Goal: Task Accomplishment & Management: Manage account settings

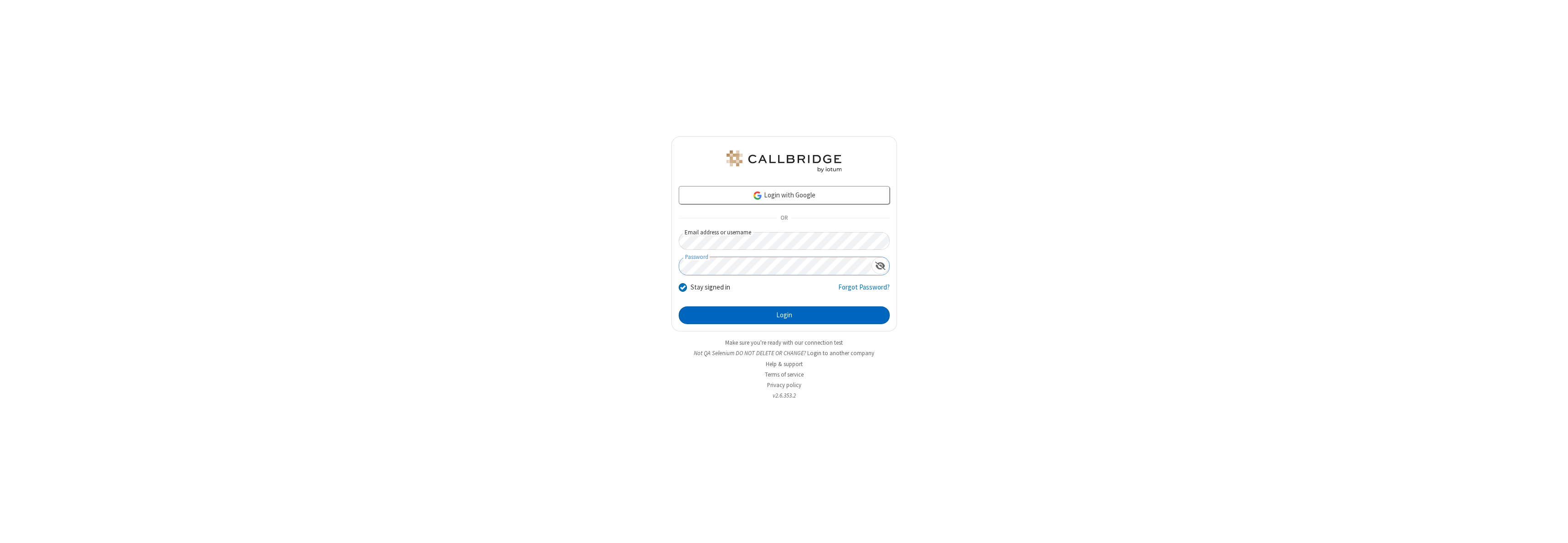
click at [784, 315] on button "Login" at bounding box center [784, 316] width 211 height 18
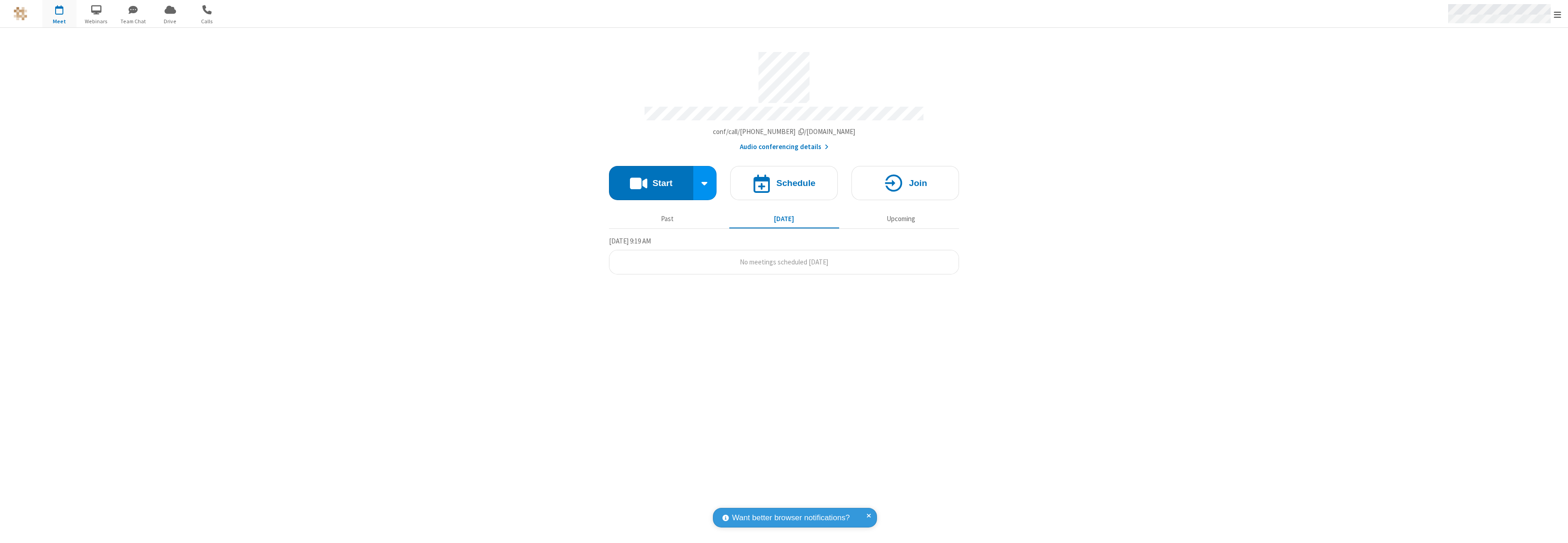
click at [1558, 14] on span "Open menu" at bounding box center [1558, 14] width 7 height 9
click at [1504, 61] on div "Settings" at bounding box center [1505, 61] width 127 height 25
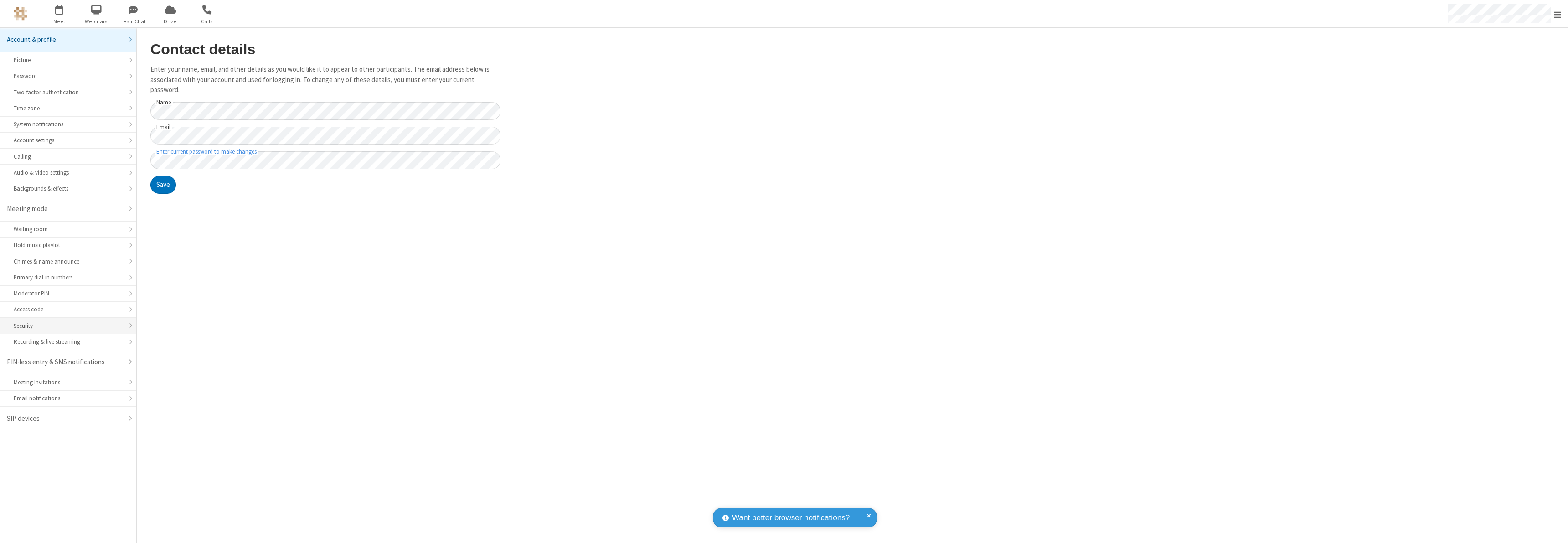
click at [68, 325] on div "Security" at bounding box center [68, 326] width 109 height 9
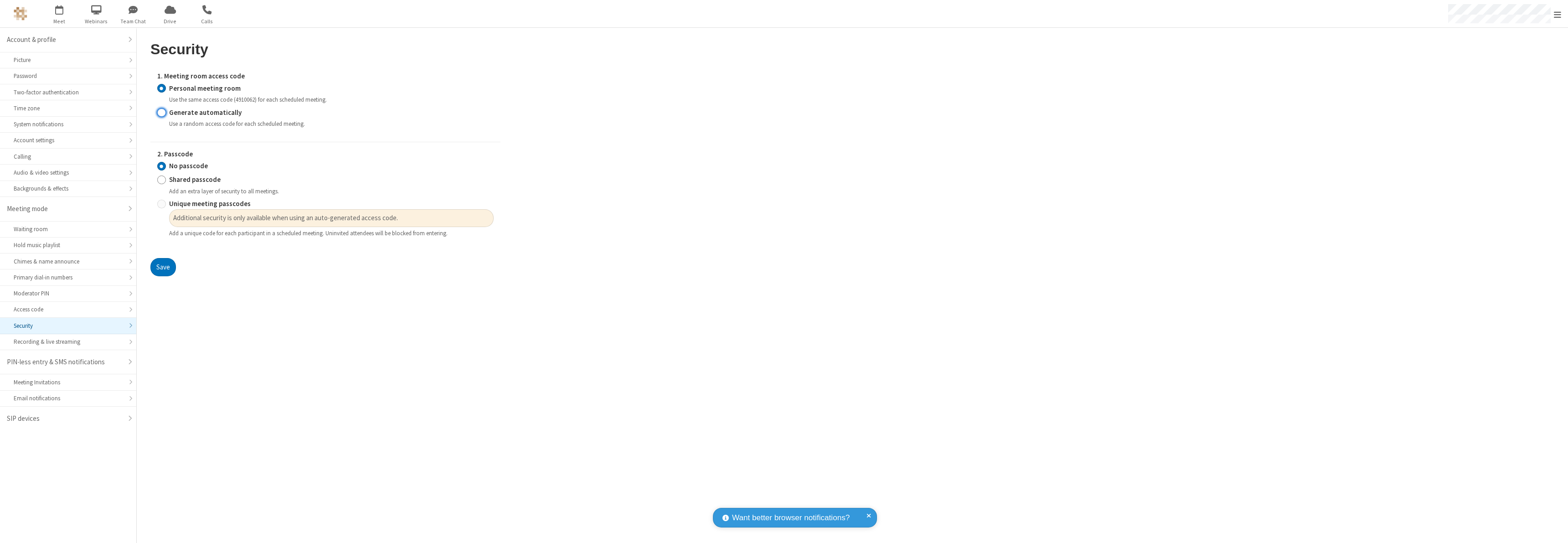
click at [161, 112] on input "Generate automatically" at bounding box center [162, 113] width 9 height 10
radio input "true"
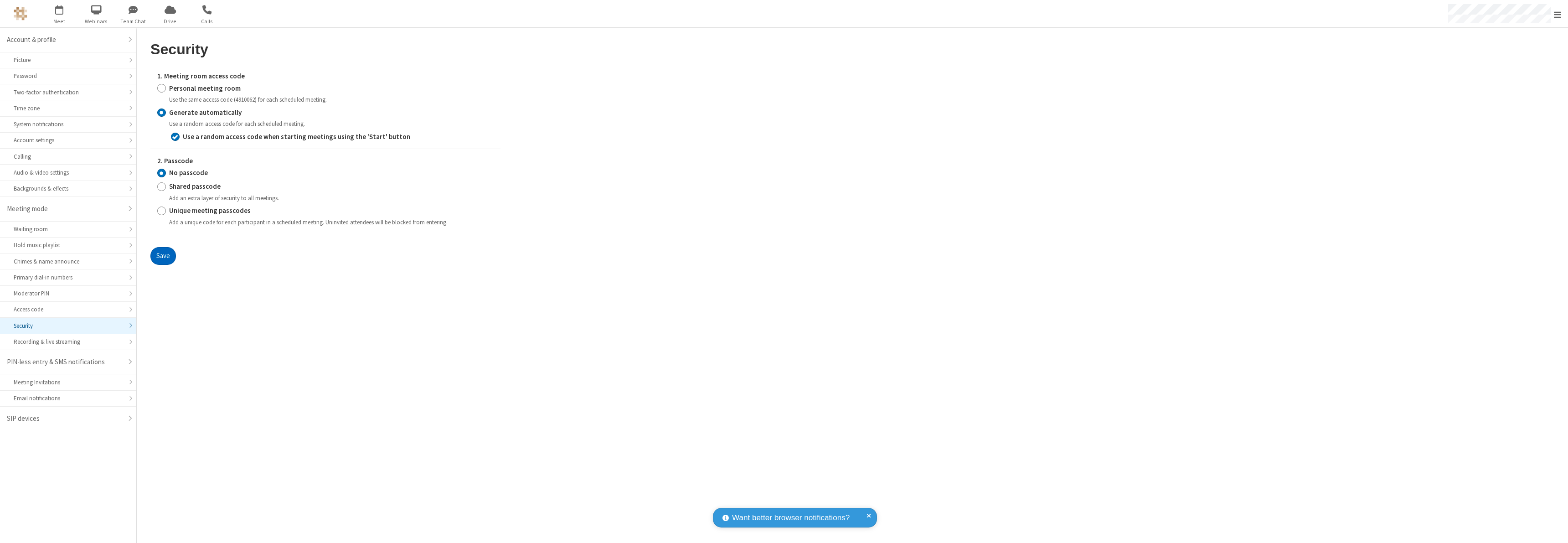
click at [163, 256] on button "Save" at bounding box center [164, 256] width 26 height 18
